Goal: Navigation & Orientation: Find specific page/section

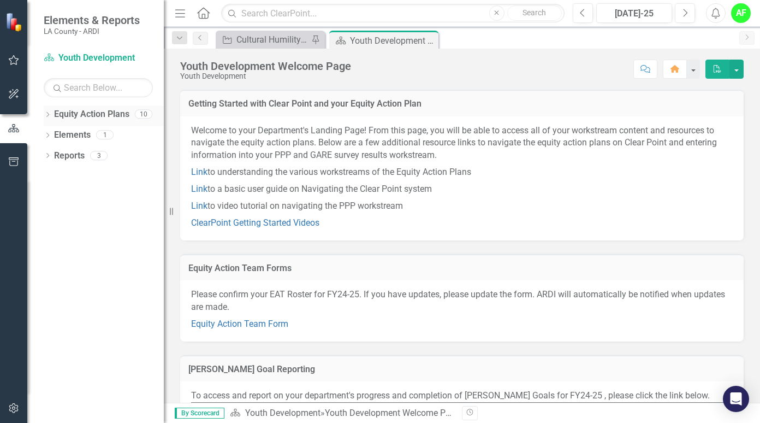
click at [50, 112] on div "Dropdown" at bounding box center [48, 115] width 8 height 9
click at [95, 133] on link "Racial Equity Strategic Plan" at bounding box center [112, 135] width 104 height 13
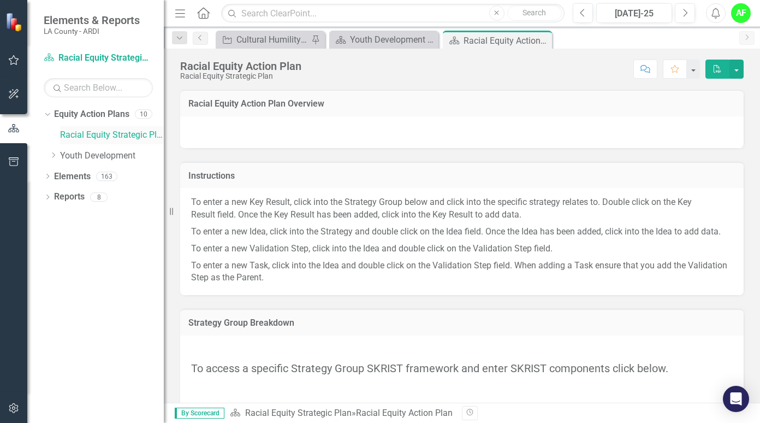
click at [76, 137] on link "Racial Equity Strategic Plan" at bounding box center [112, 135] width 104 height 13
click at [107, 129] on link "Racial Equity Strategic Plan" at bounding box center [112, 135] width 104 height 13
click at [95, 58] on link "Equity Action Plan Racial Equity Strategic Plan" at bounding box center [98, 58] width 109 height 13
click at [55, 156] on icon "Dropdown" at bounding box center [53, 155] width 8 height 7
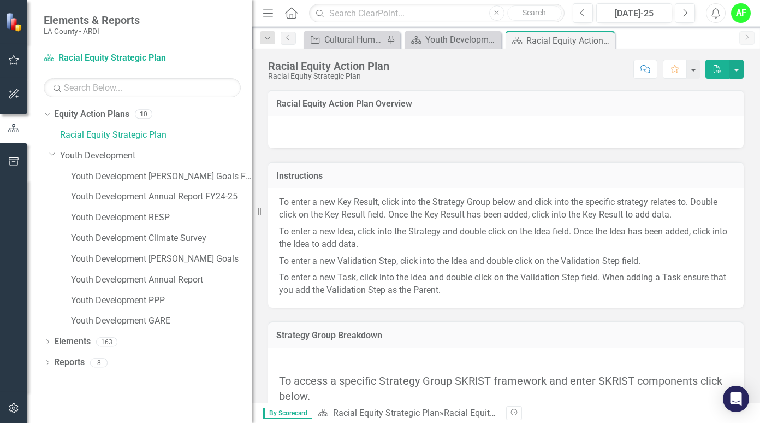
drag, startPoint x: 164, startPoint y: 244, endPoint x: 252, endPoint y: 245, distance: 87.4
click at [252, 245] on div "Resize" at bounding box center [256, 211] width 9 height 423
click at [135, 180] on link "Youth Development [PERSON_NAME] Goals FY24-25" at bounding box center [161, 176] width 181 height 13
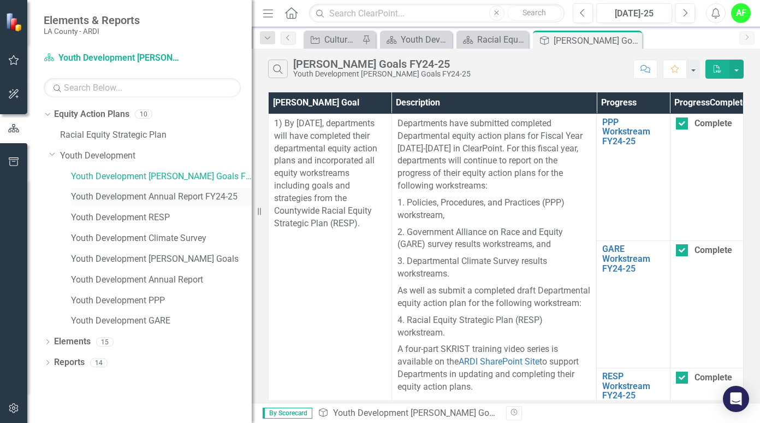
click at [157, 196] on link "Youth Development Annual Report FY24-25" at bounding box center [161, 197] width 181 height 13
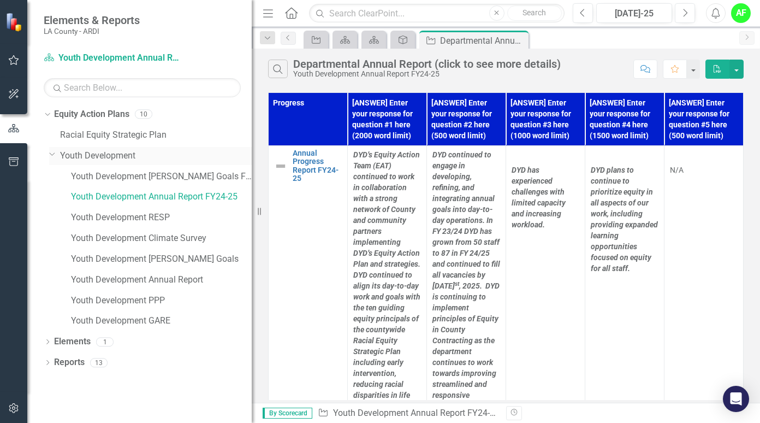
click at [126, 157] on link "Youth Development" at bounding box center [156, 156] width 192 height 13
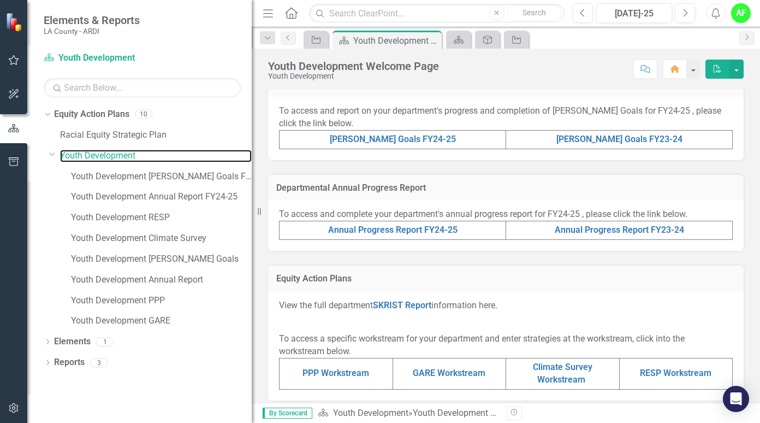
scroll to position [180, 0]
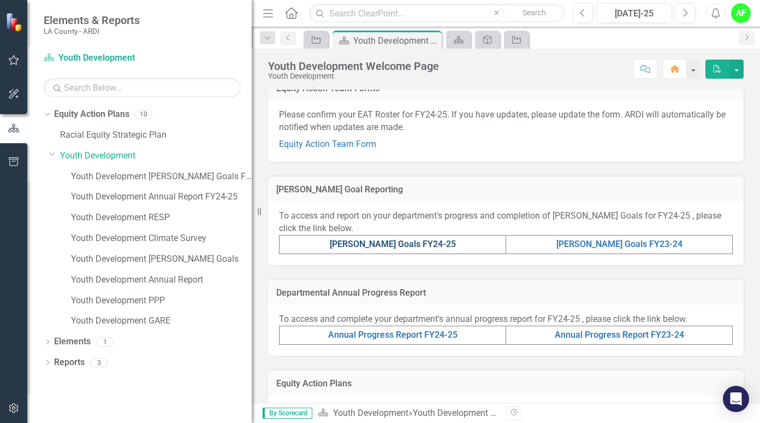
click at [393, 247] on link "[PERSON_NAME] Goals FY24-25" at bounding box center [393, 244] width 126 height 10
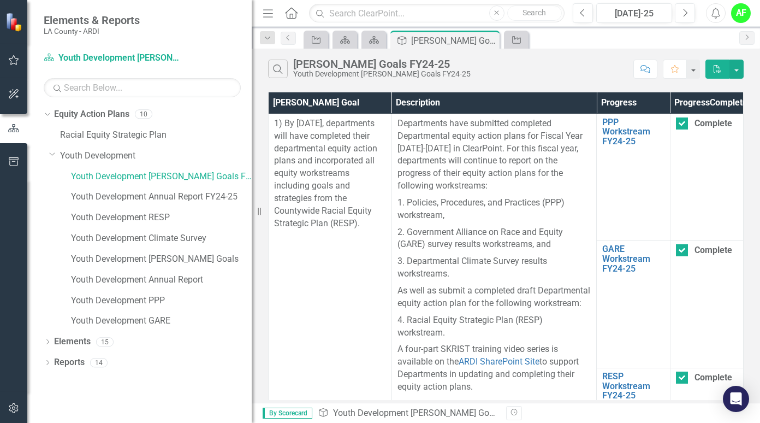
click at [335, 67] on div "[PERSON_NAME] Goals FY24-25" at bounding box center [382, 64] width 178 height 12
click at [372, 39] on icon at bounding box center [374, 40] width 10 height 8
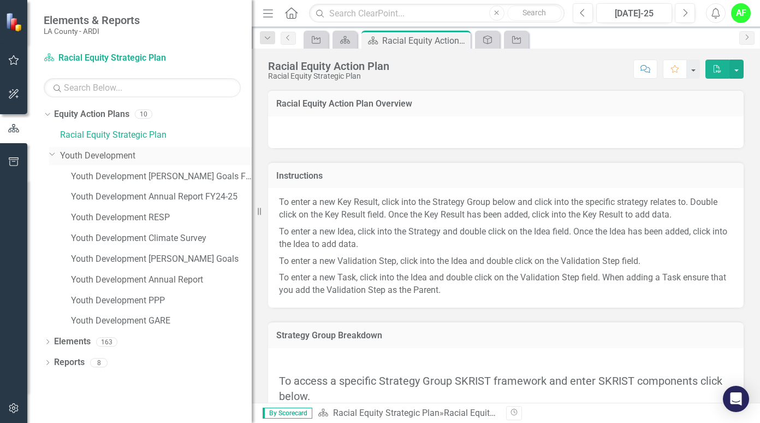
click at [121, 155] on link "Youth Development" at bounding box center [156, 156] width 192 height 13
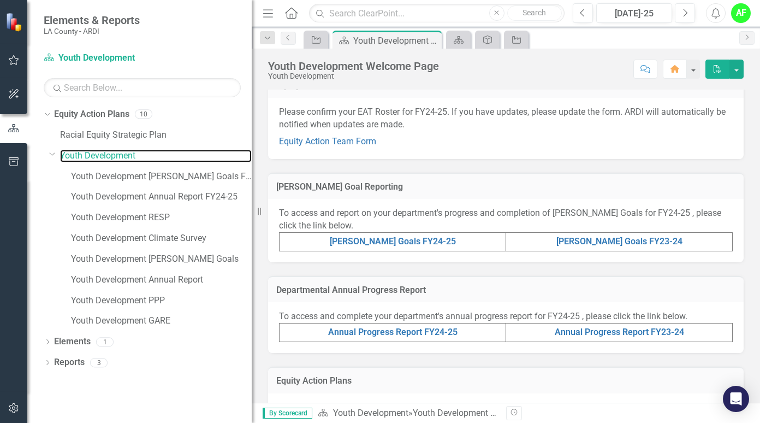
scroll to position [181, 0]
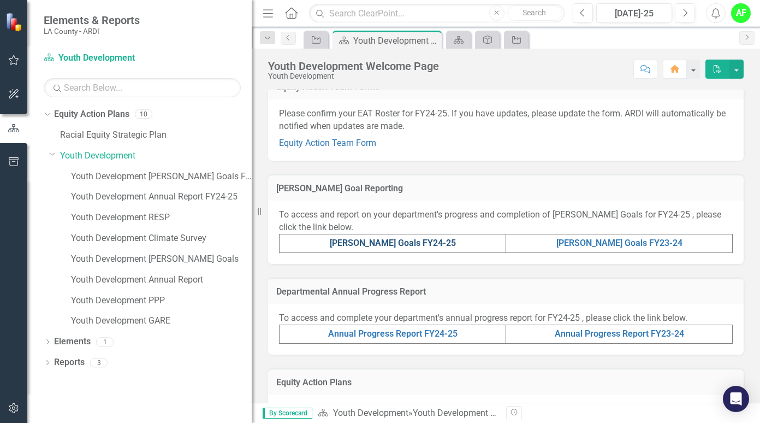
click at [406, 247] on link "[PERSON_NAME] Goals FY24-25" at bounding box center [393, 243] width 126 height 10
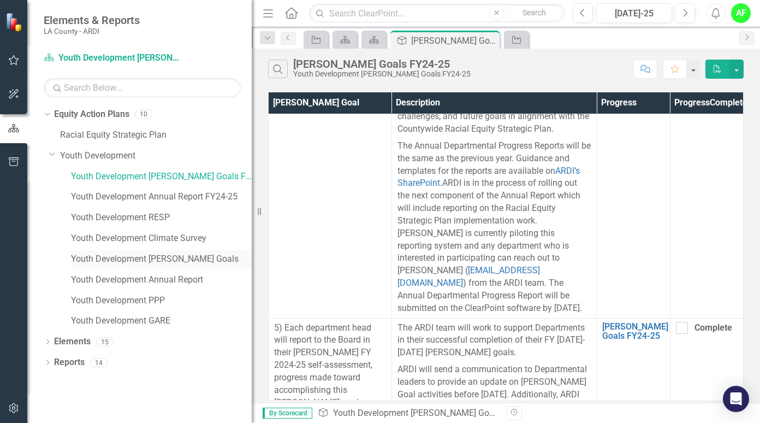
scroll to position [2341, 0]
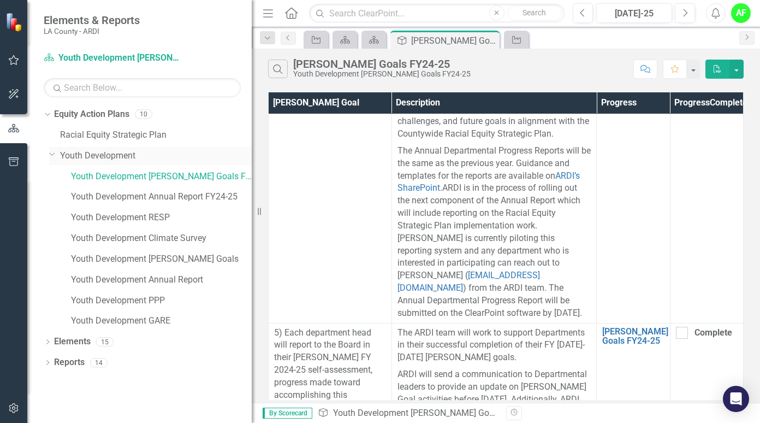
click at [109, 155] on link "Youth Development" at bounding box center [156, 156] width 192 height 13
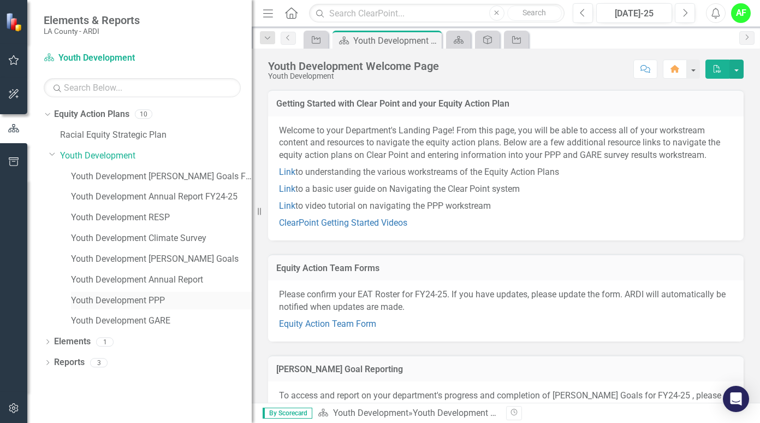
click at [129, 303] on link "Youth Development PPP" at bounding box center [161, 300] width 181 height 13
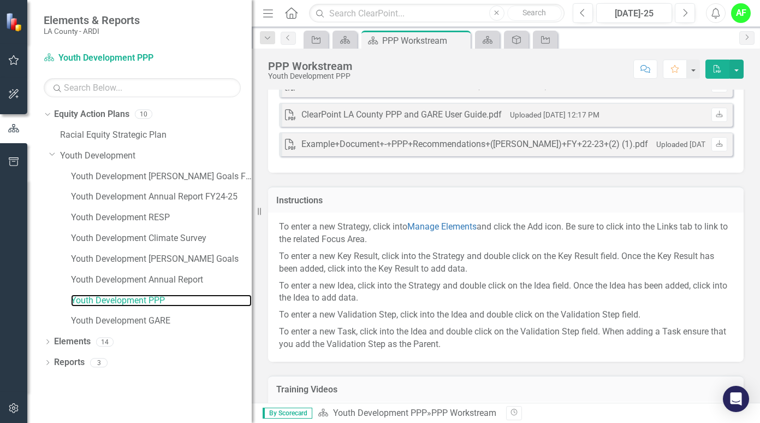
scroll to position [36, 0]
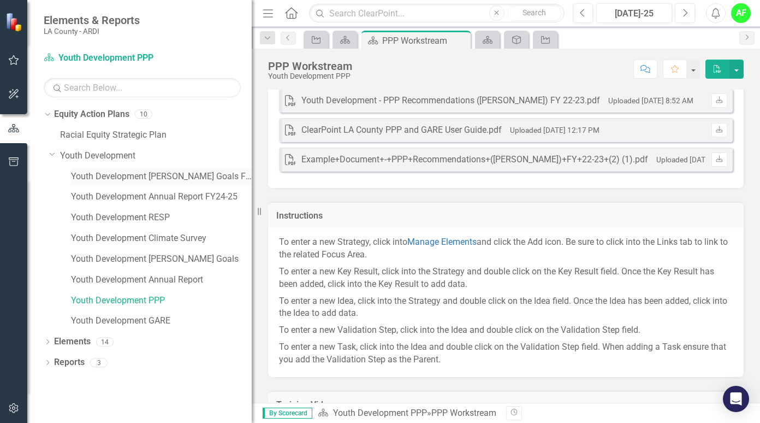
click at [186, 170] on link "Youth Development [PERSON_NAME] Goals FY24-25" at bounding box center [161, 176] width 181 height 13
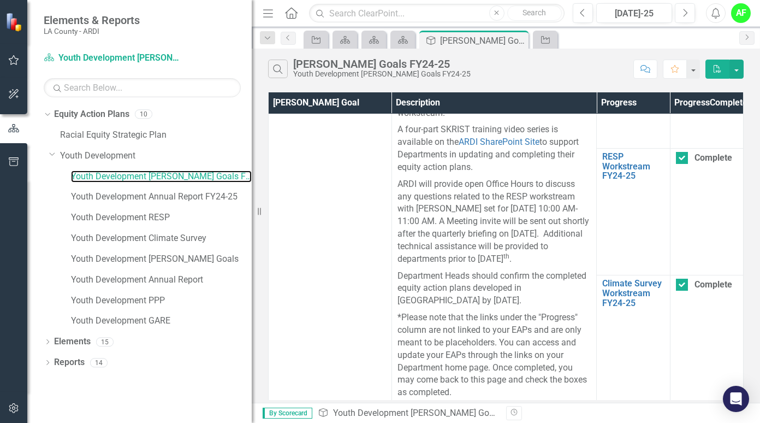
scroll to position [227, 0]
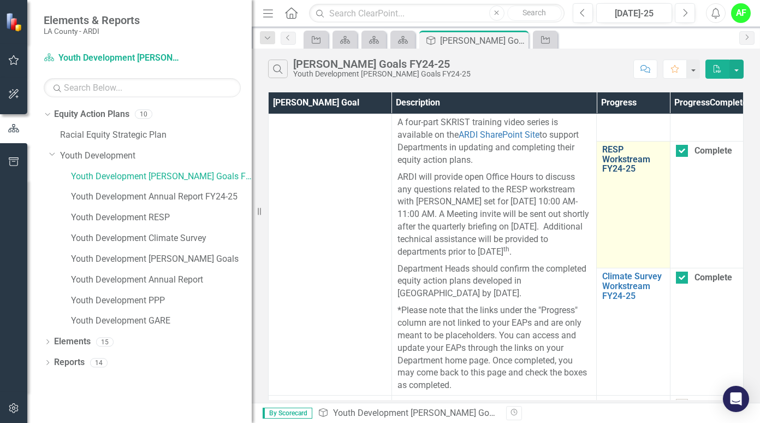
click at [612, 170] on link "RESP Workstream FY24-25" at bounding box center [634, 159] width 62 height 29
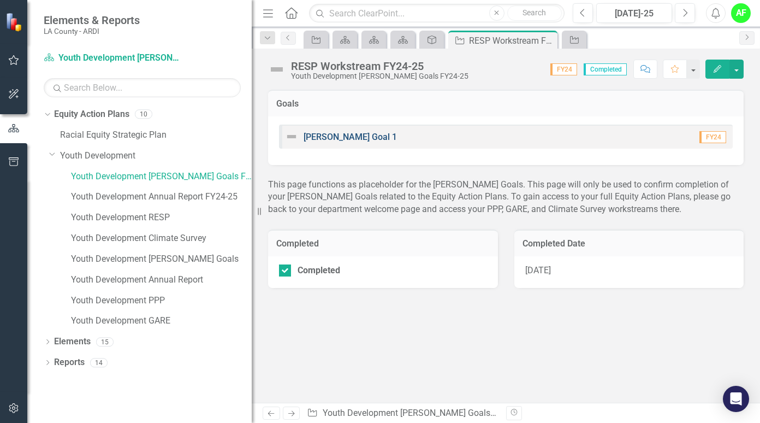
click at [345, 135] on link "[PERSON_NAME] Goal 1" at bounding box center [350, 137] width 93 height 10
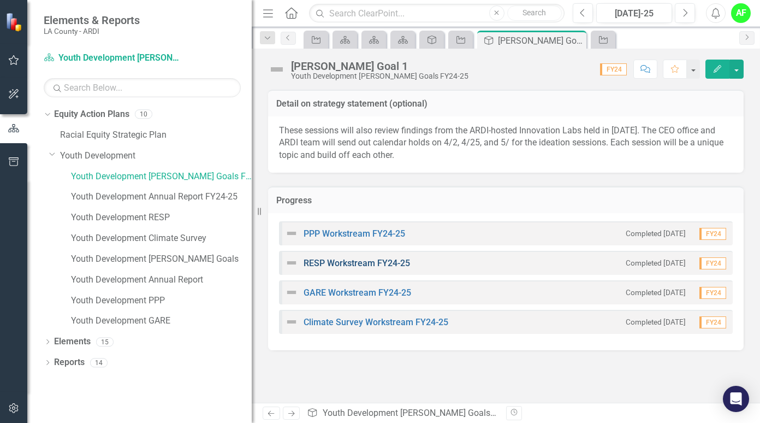
click at [364, 264] on link "RESP Workstream FY24-25" at bounding box center [357, 263] width 107 height 10
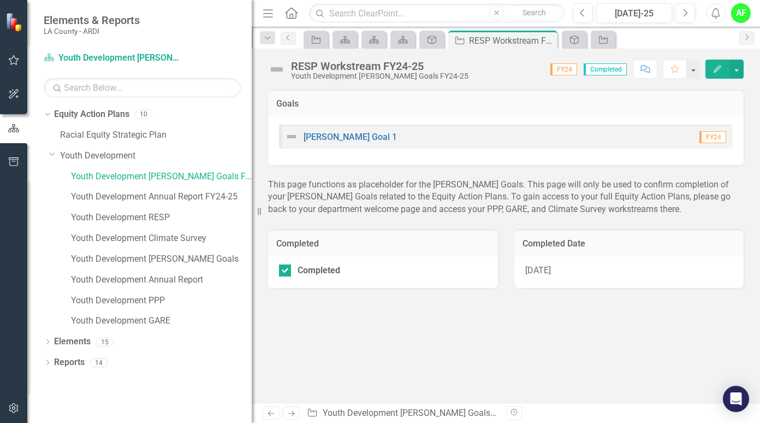
click at [713, 136] on span "FY24" at bounding box center [713, 137] width 27 height 12
click at [604, 72] on span "Completed" at bounding box center [605, 69] width 43 height 12
click at [351, 70] on div "RESP Workstream FY24-25" at bounding box center [380, 66] width 178 height 12
click at [739, 70] on button "button" at bounding box center [737, 69] width 14 height 19
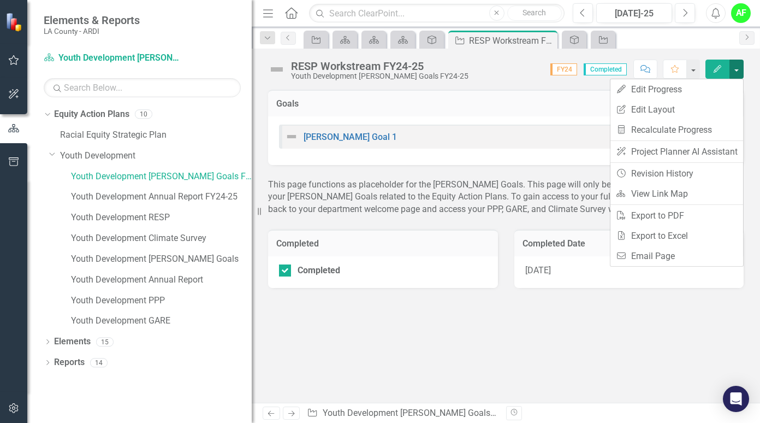
click at [739, 70] on button "button" at bounding box center [737, 69] width 14 height 19
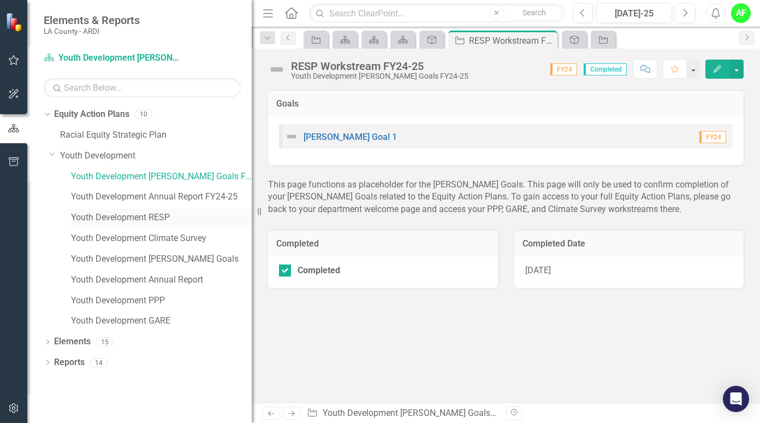
click at [132, 221] on link "Youth Development RESP" at bounding box center [161, 217] width 181 height 13
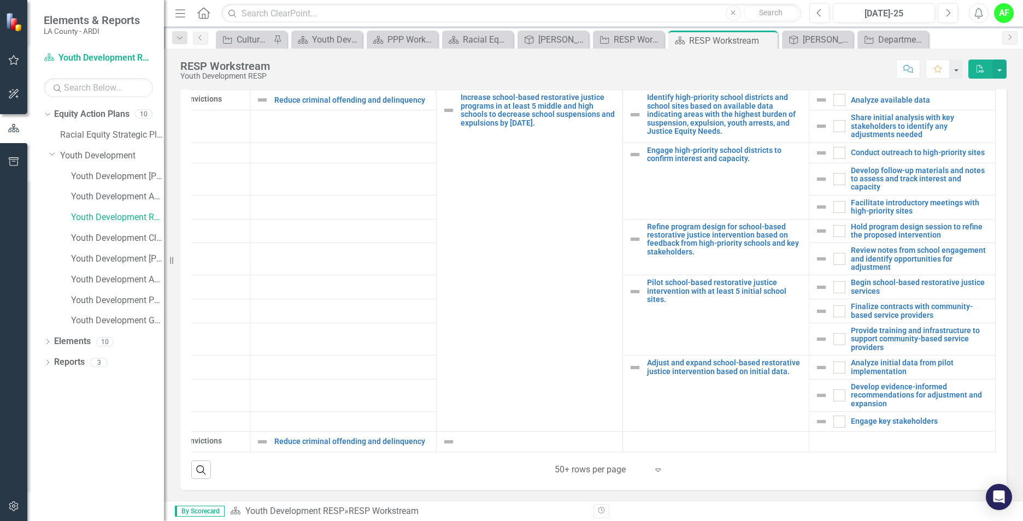
scroll to position [0, 136]
click at [505, 47] on div "Equity Action Plan Racial Equity Action Plan Close" at bounding box center [477, 40] width 71 height 18
click at [561, 42] on div "[PERSON_NAME] Goals FY24-25" at bounding box center [555, 40] width 34 height 14
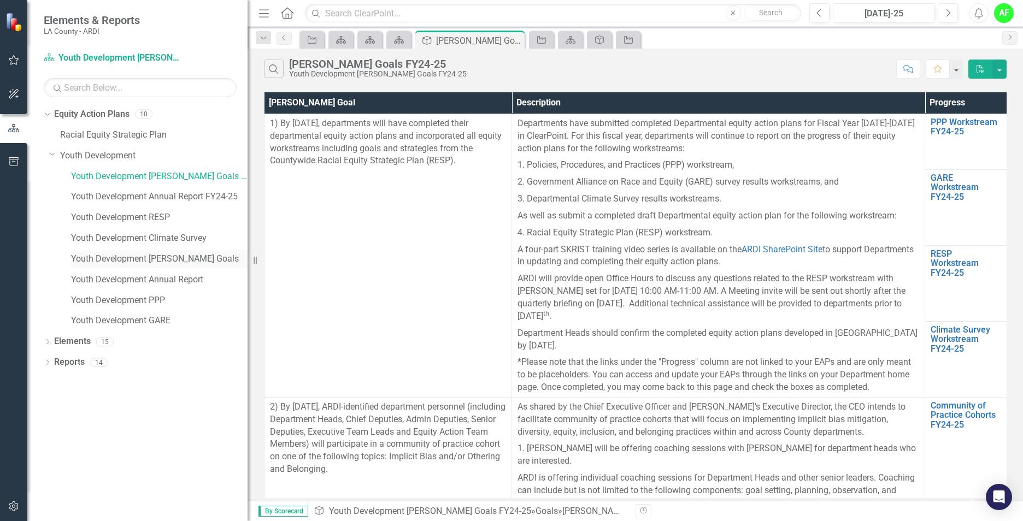
drag, startPoint x: 164, startPoint y: 245, endPoint x: 243, endPoint y: 254, distance: 79.7
click at [247, 255] on div "Resize" at bounding box center [251, 260] width 9 height 521
click at [169, 260] on link "Youth Development [PERSON_NAME] Goals" at bounding box center [159, 259] width 176 height 13
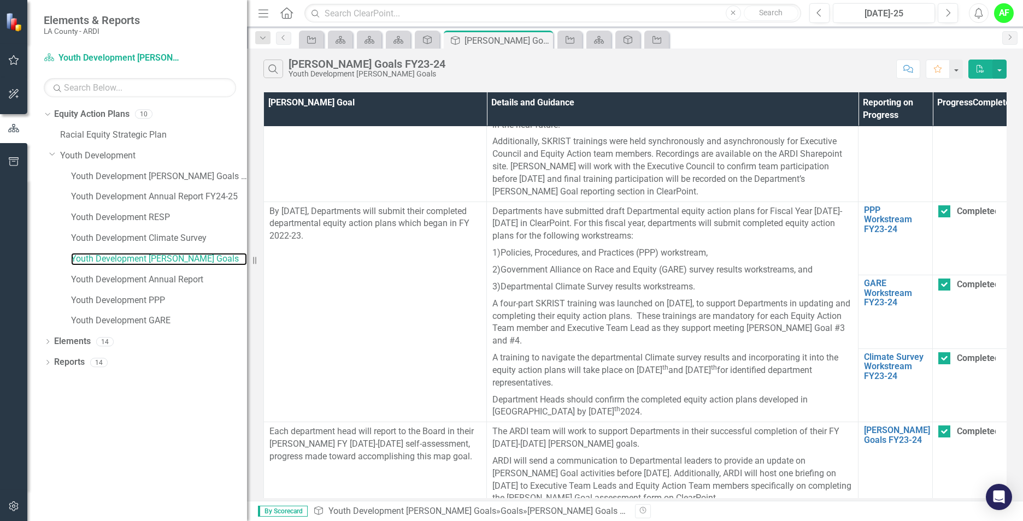
scroll to position [469, 0]
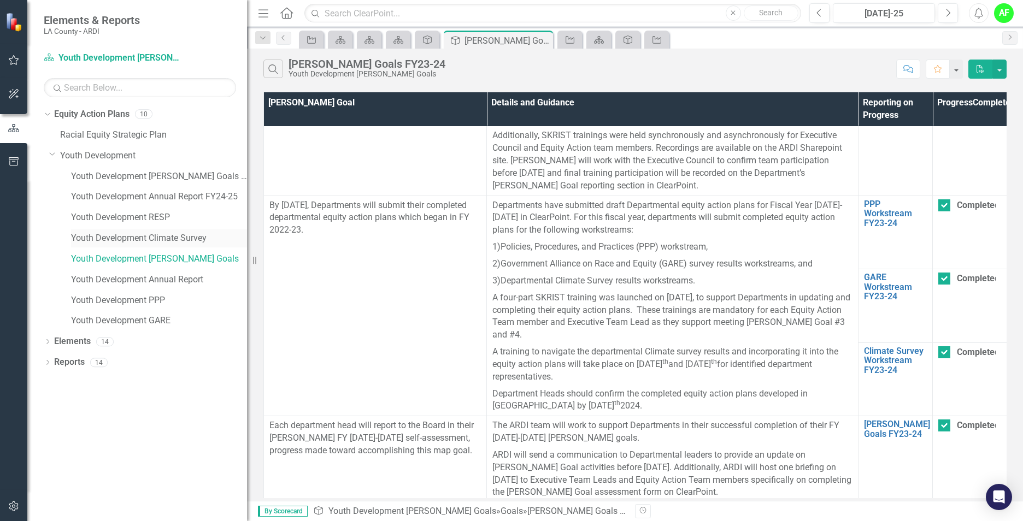
click at [130, 233] on link "Youth Development Climate Survey" at bounding box center [159, 238] width 176 height 13
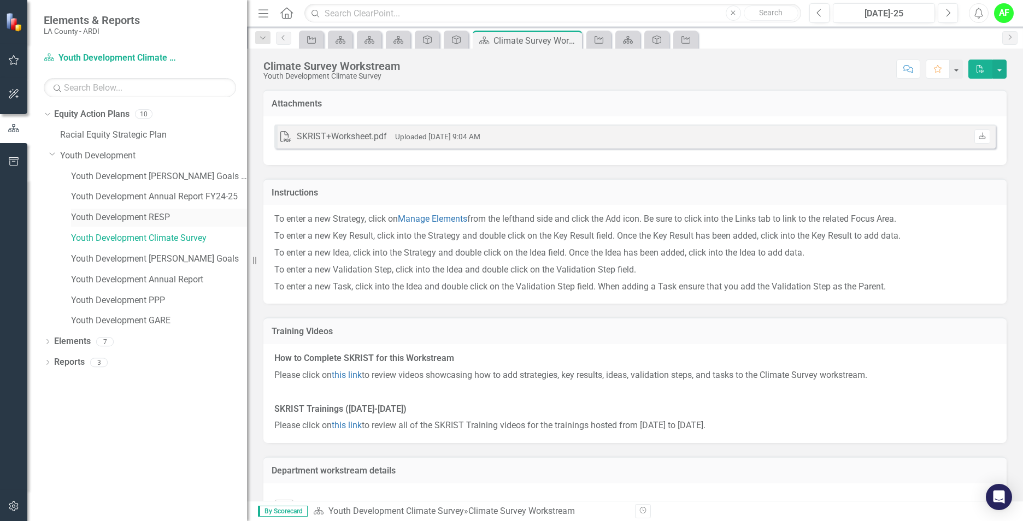
click at [132, 216] on link "Youth Development RESP" at bounding box center [159, 217] width 176 height 13
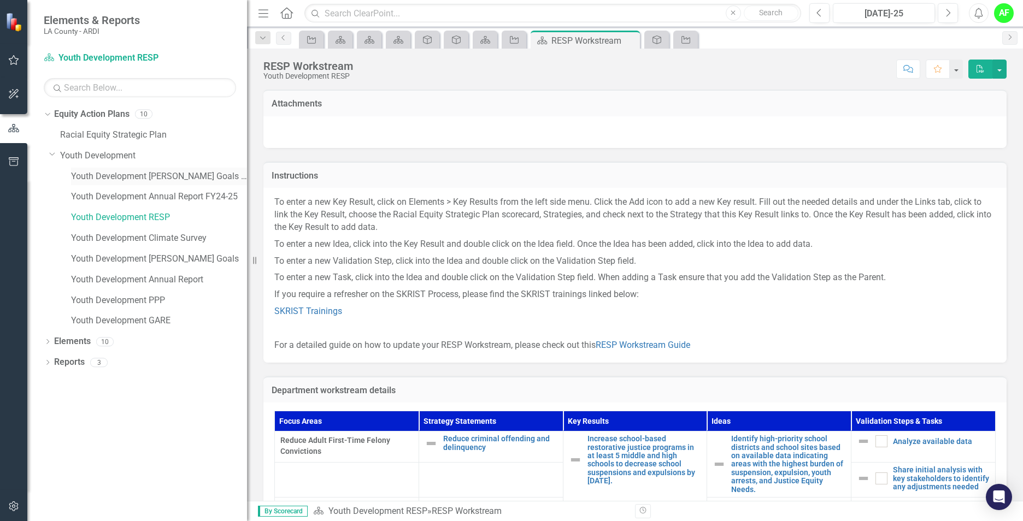
click at [162, 182] on link "Youth Development [PERSON_NAME] Goals FY24-25" at bounding box center [159, 176] width 176 height 13
